Goal: Information Seeking & Learning: Learn about a topic

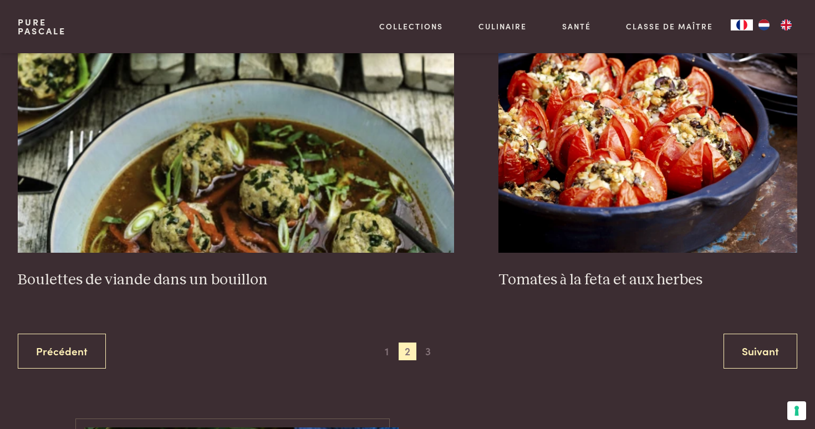
scroll to position [2132, 0]
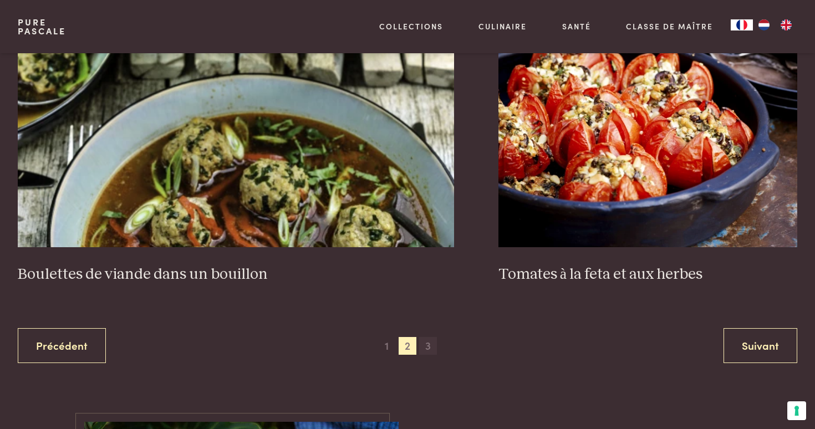
click at [430, 350] on span "3" at bounding box center [428, 346] width 18 height 18
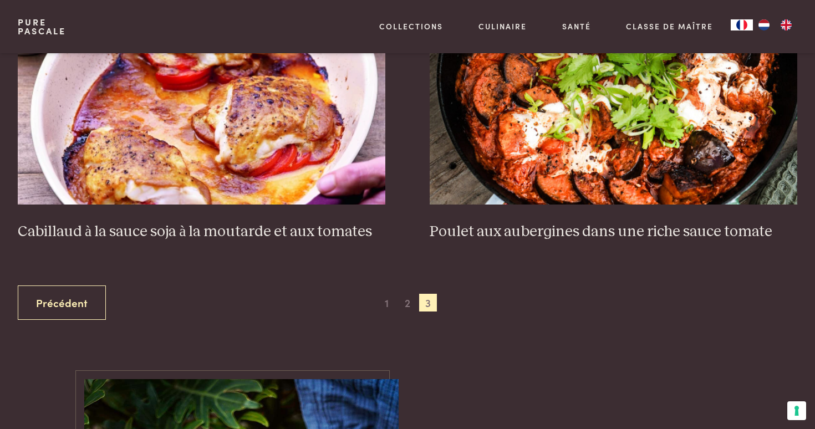
scroll to position [620, 0]
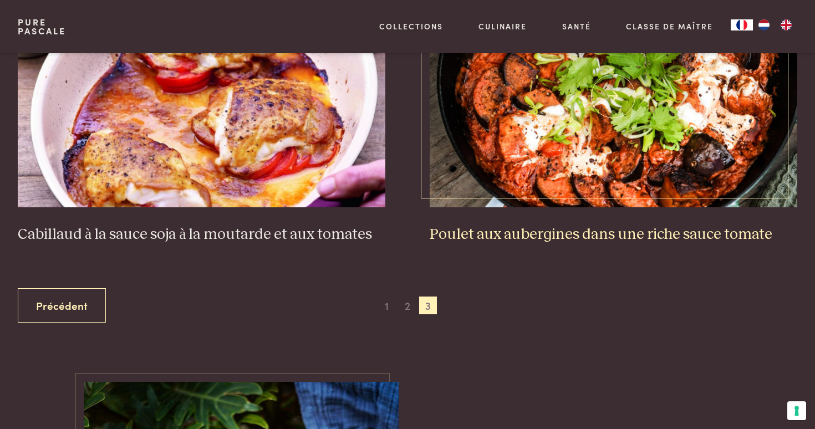
click at [567, 177] on img at bounding box center [614, 97] width 368 height 222
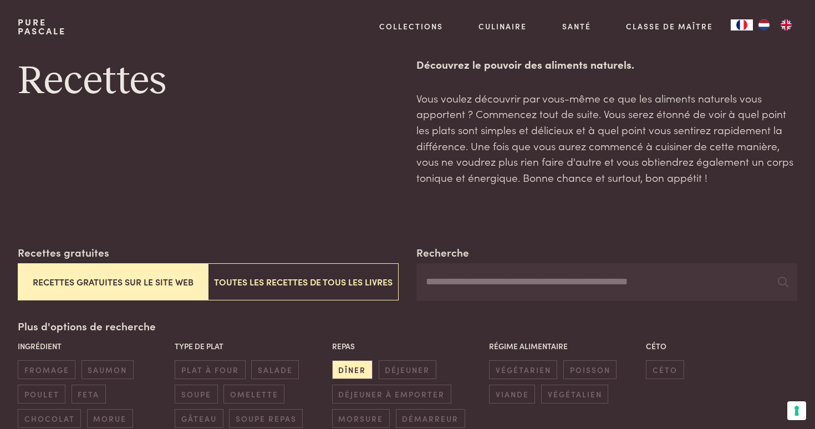
scroll to position [0, 0]
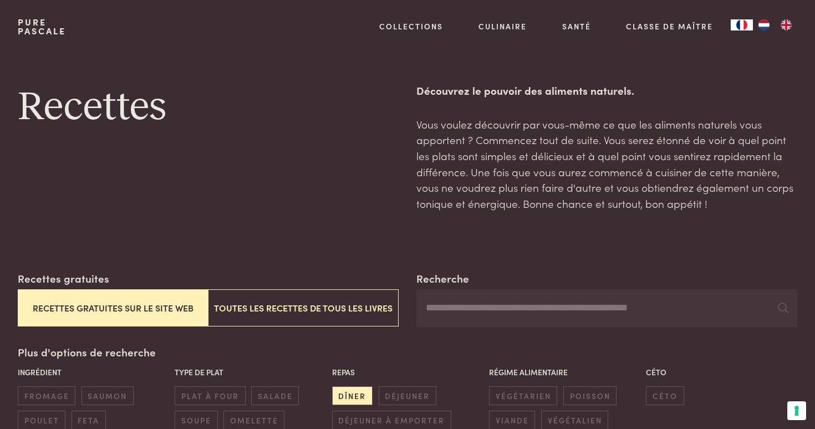
click at [28, 33] on link "Pure Pascale" at bounding box center [42, 27] width 48 height 18
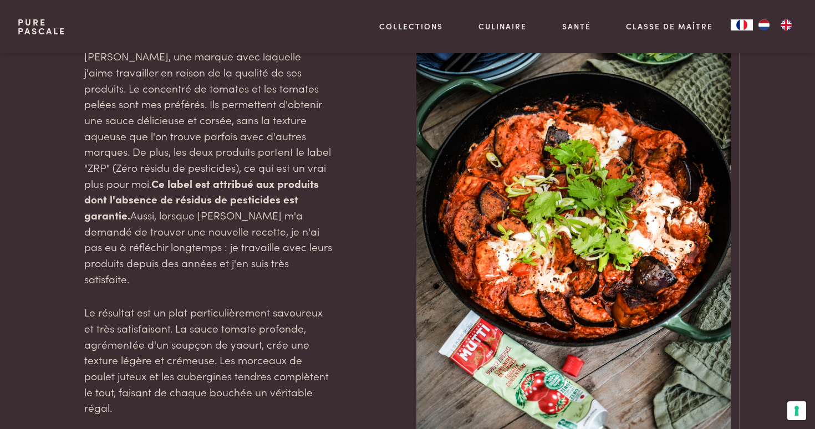
scroll to position [1432, 0]
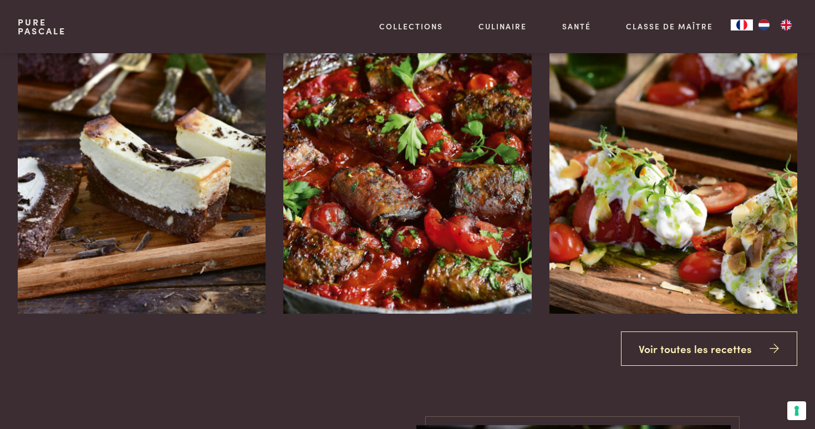
scroll to position [1328, 0]
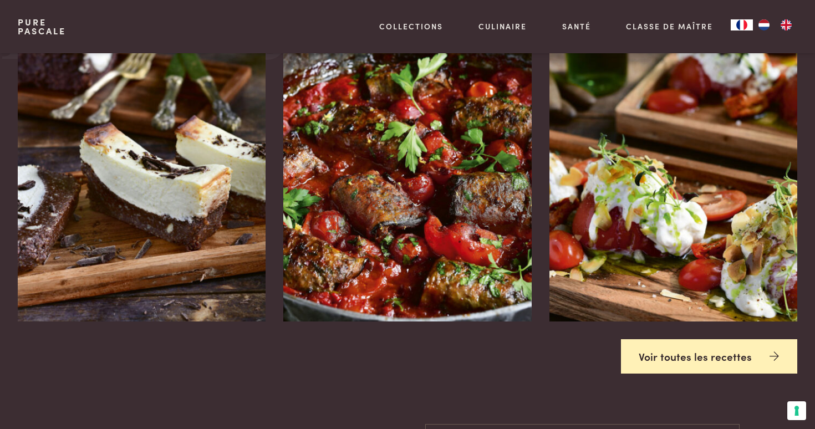
click at [709, 339] on link "Voir toutes les recettes" at bounding box center [709, 356] width 177 height 35
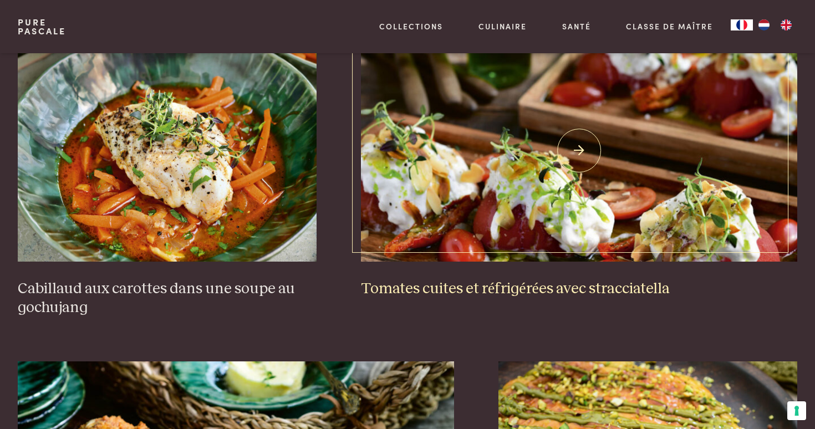
scroll to position [870, 0]
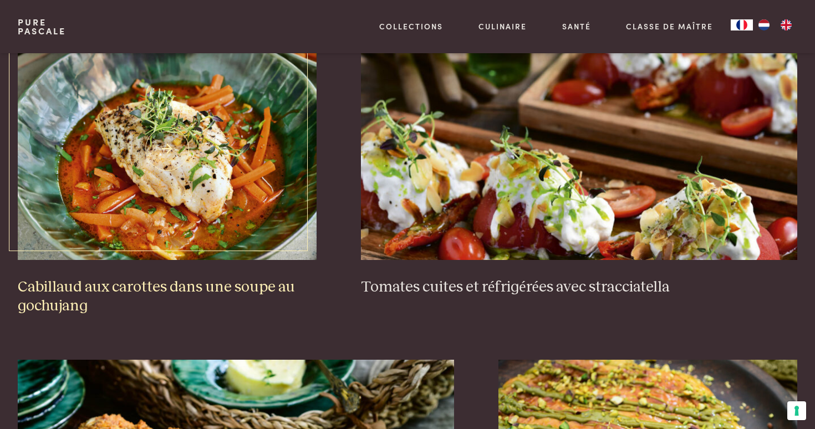
click at [186, 167] on img at bounding box center [167, 149] width 299 height 222
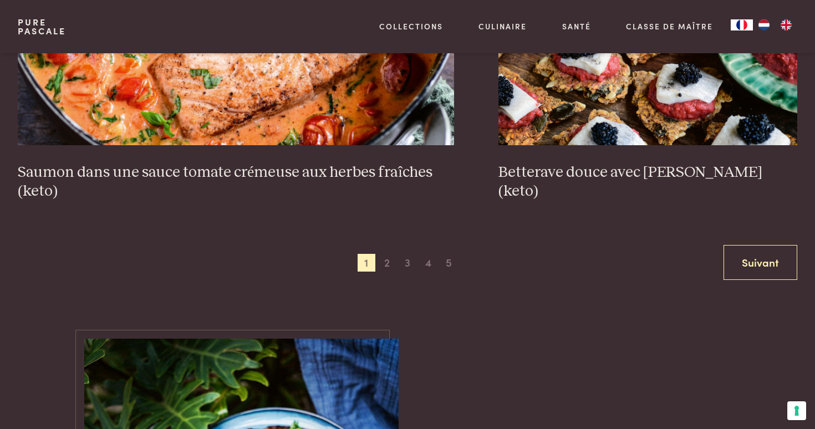
scroll to position [2216, 0]
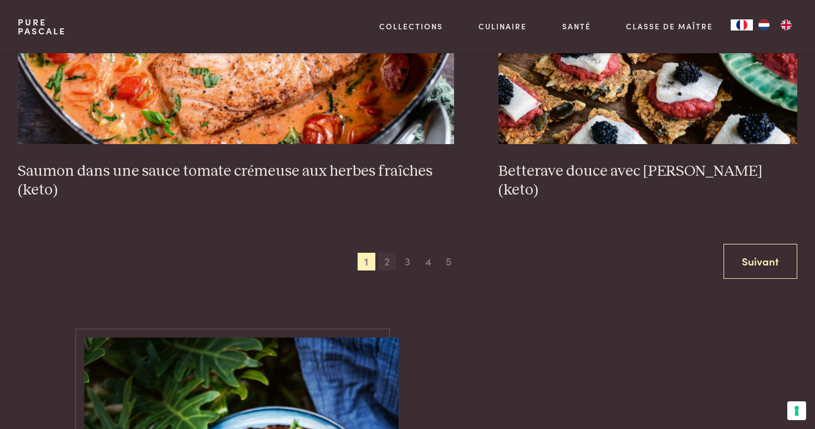
click at [389, 265] on span "2" at bounding box center [387, 262] width 18 height 18
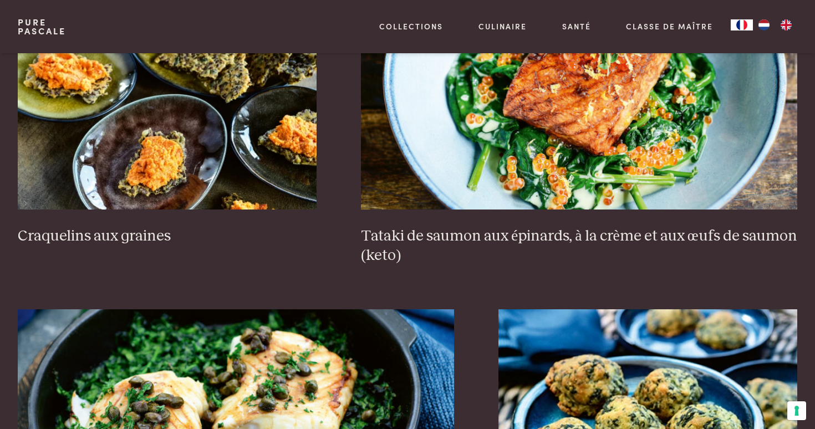
scroll to position [1859, 0]
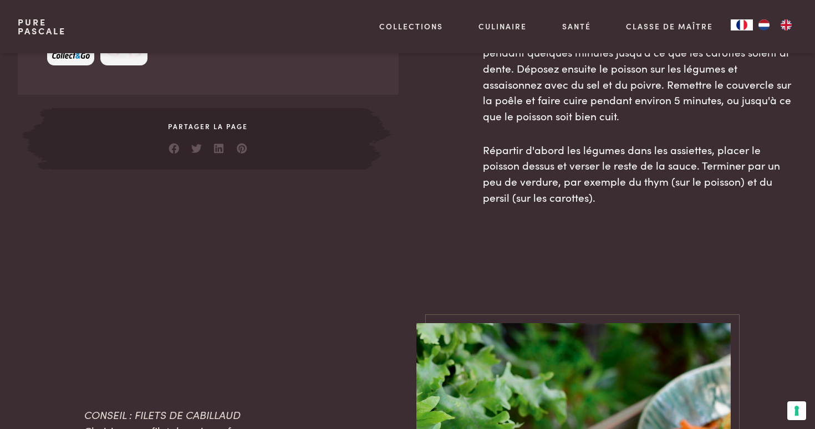
scroll to position [851, 0]
